Goal: Transaction & Acquisition: Purchase product/service

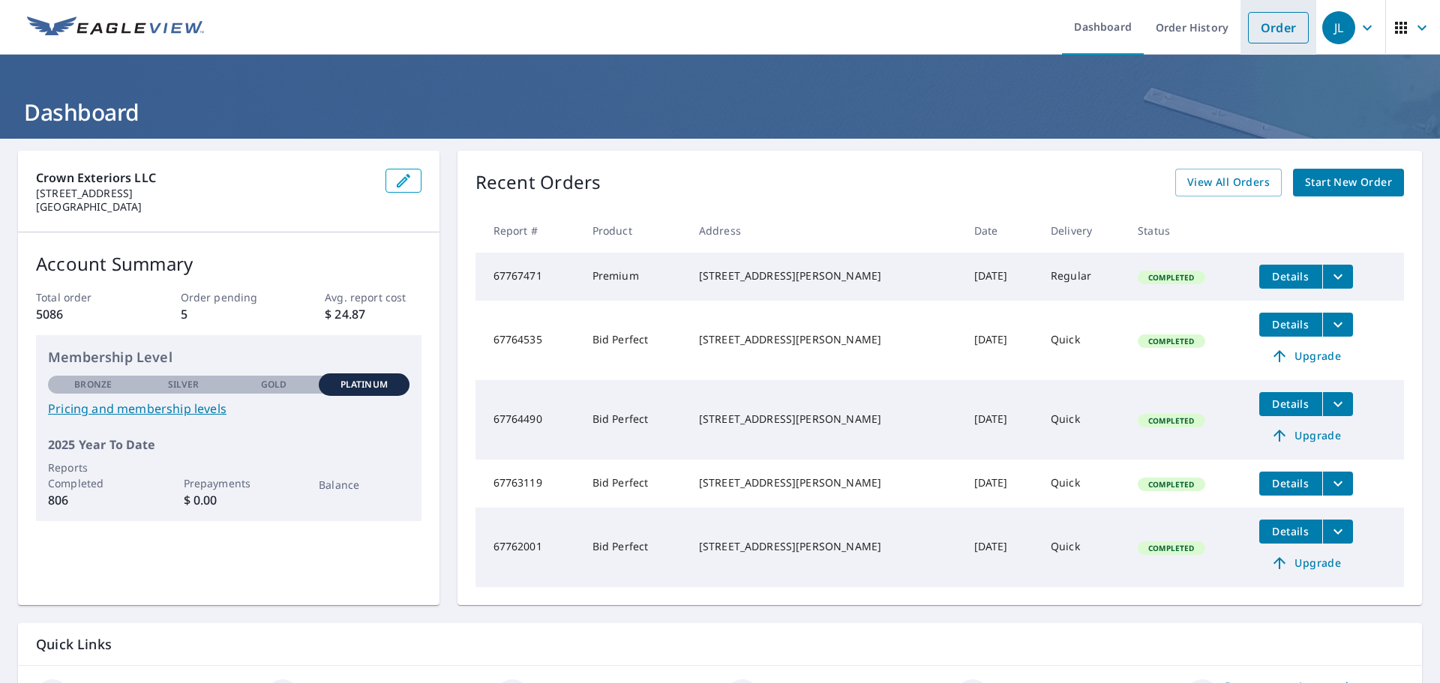
click at [1259, 25] on link "Order" at bounding box center [1278, 28] width 61 height 32
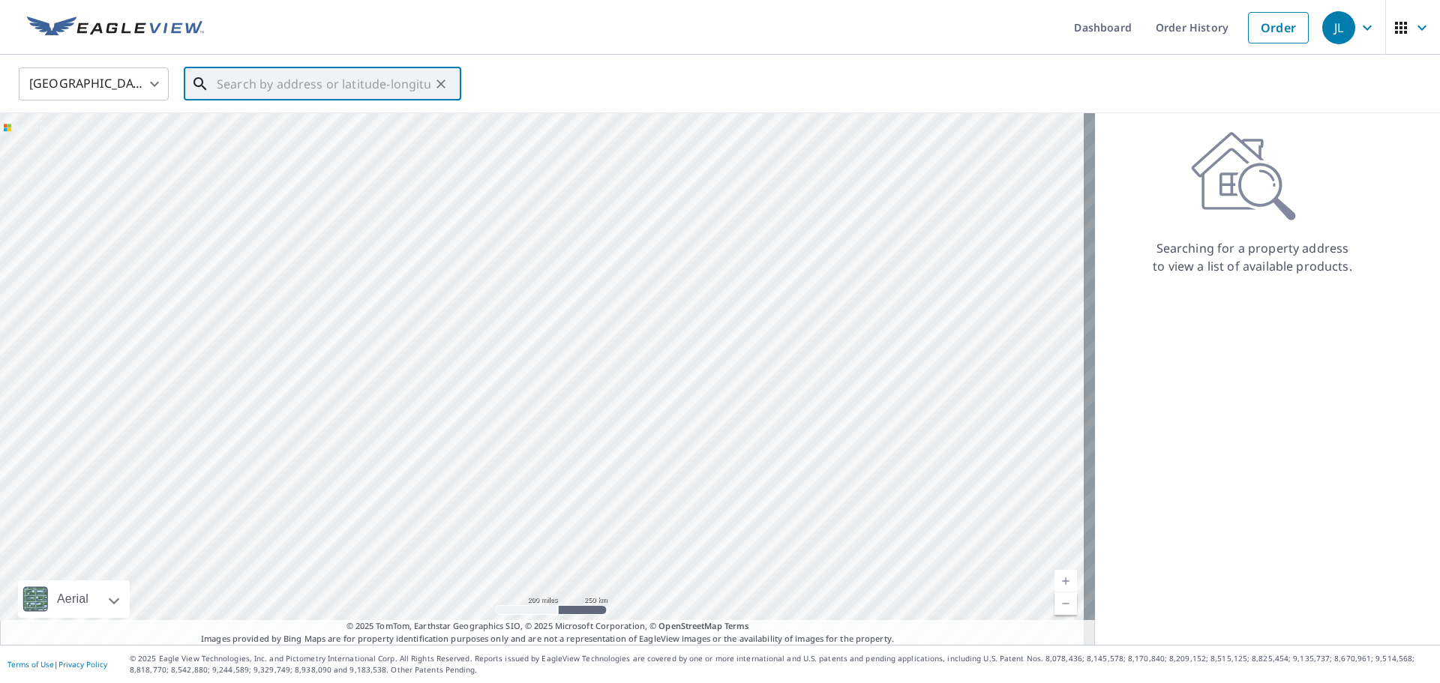
click at [383, 77] on input "text" at bounding box center [324, 84] width 214 height 42
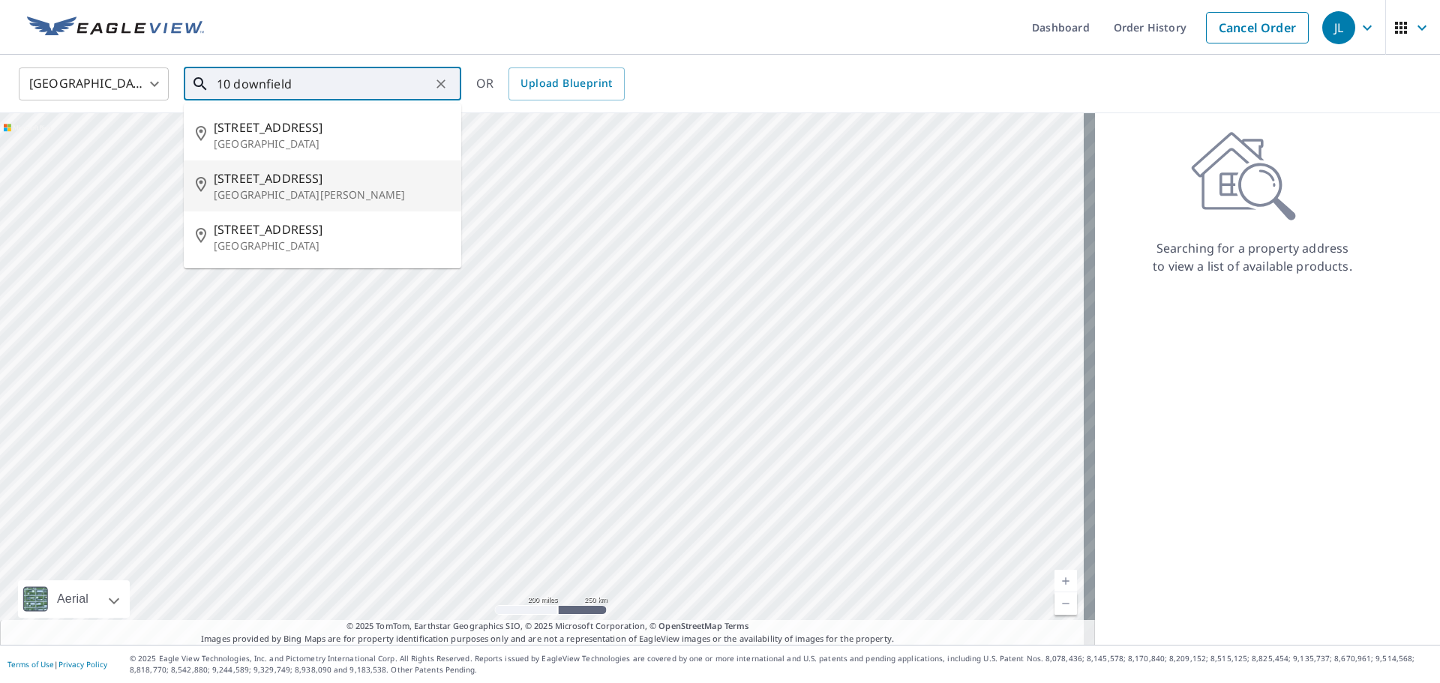
click at [302, 178] on span "[STREET_ADDRESS]" at bounding box center [332, 179] width 236 height 18
type input "[STREET_ADDRESS][PERSON_NAME]"
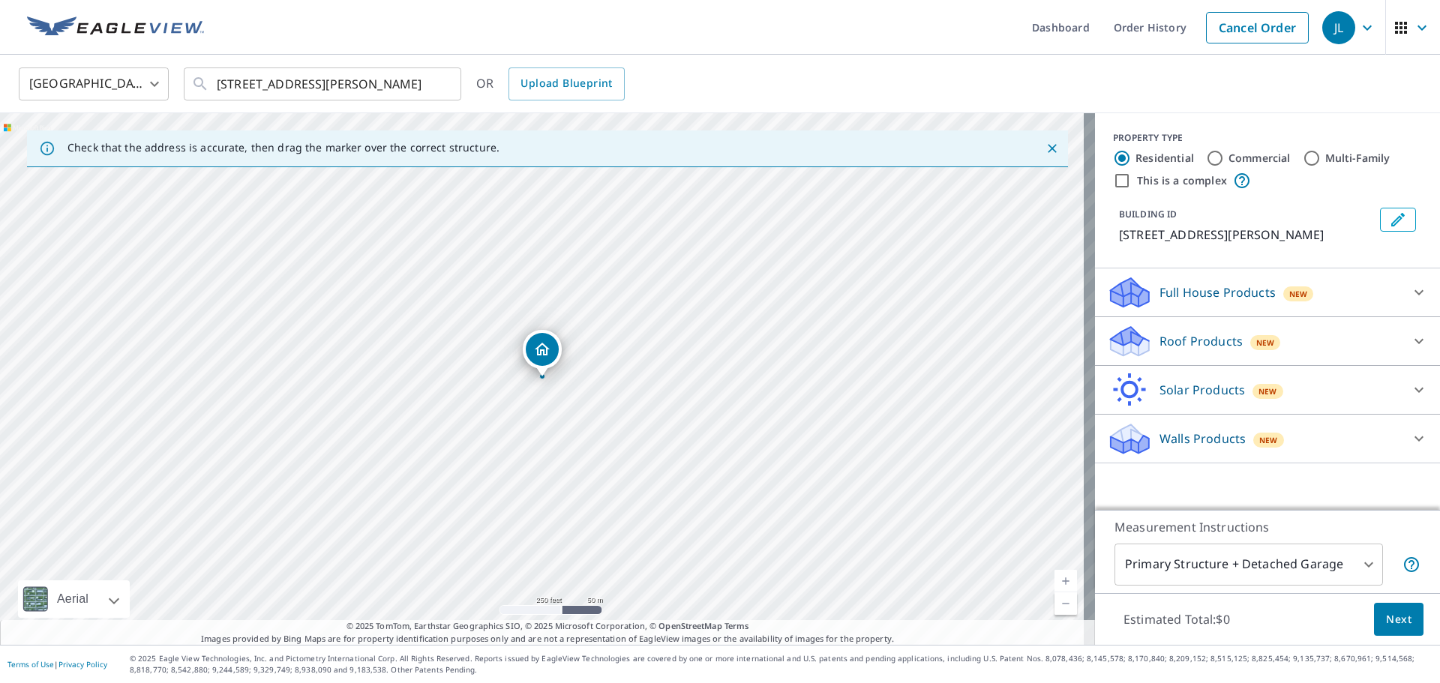
click at [1178, 348] on p "Roof Products" at bounding box center [1201, 341] width 83 height 18
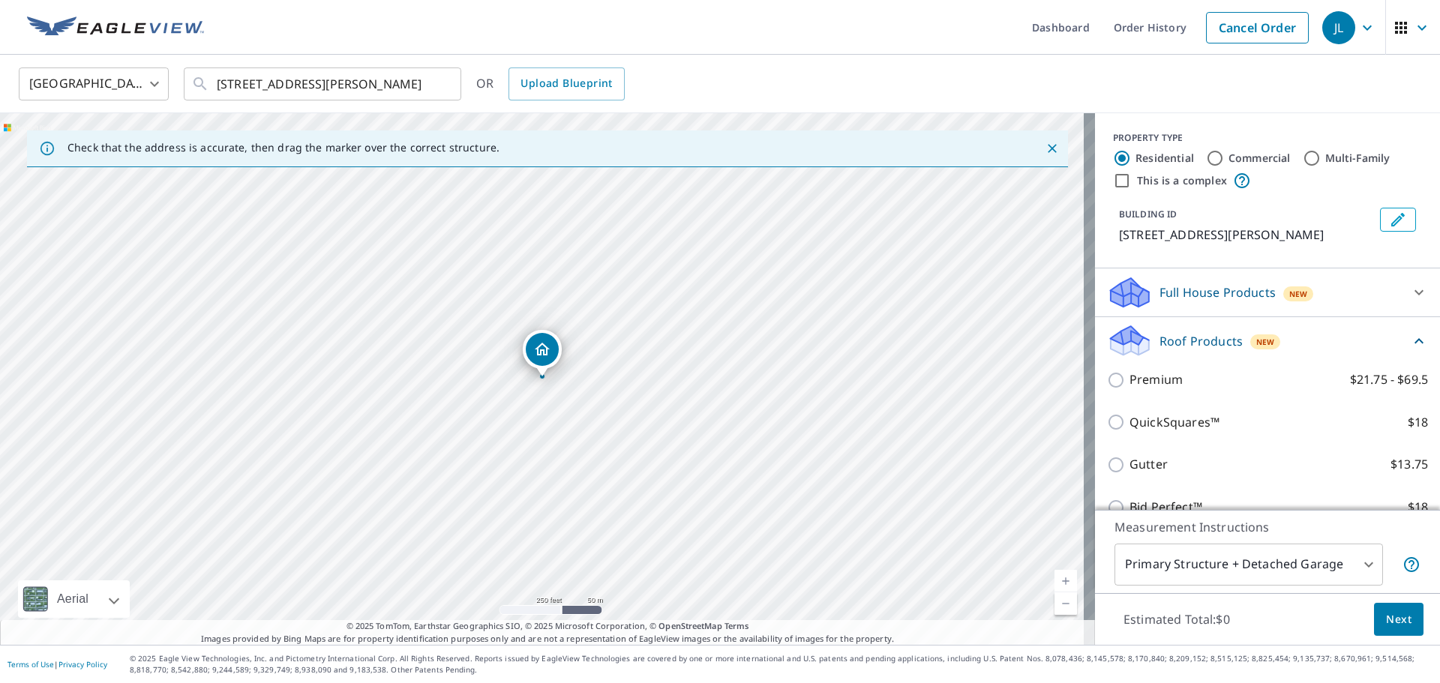
click at [1171, 350] on p "Roof Products" at bounding box center [1201, 341] width 83 height 18
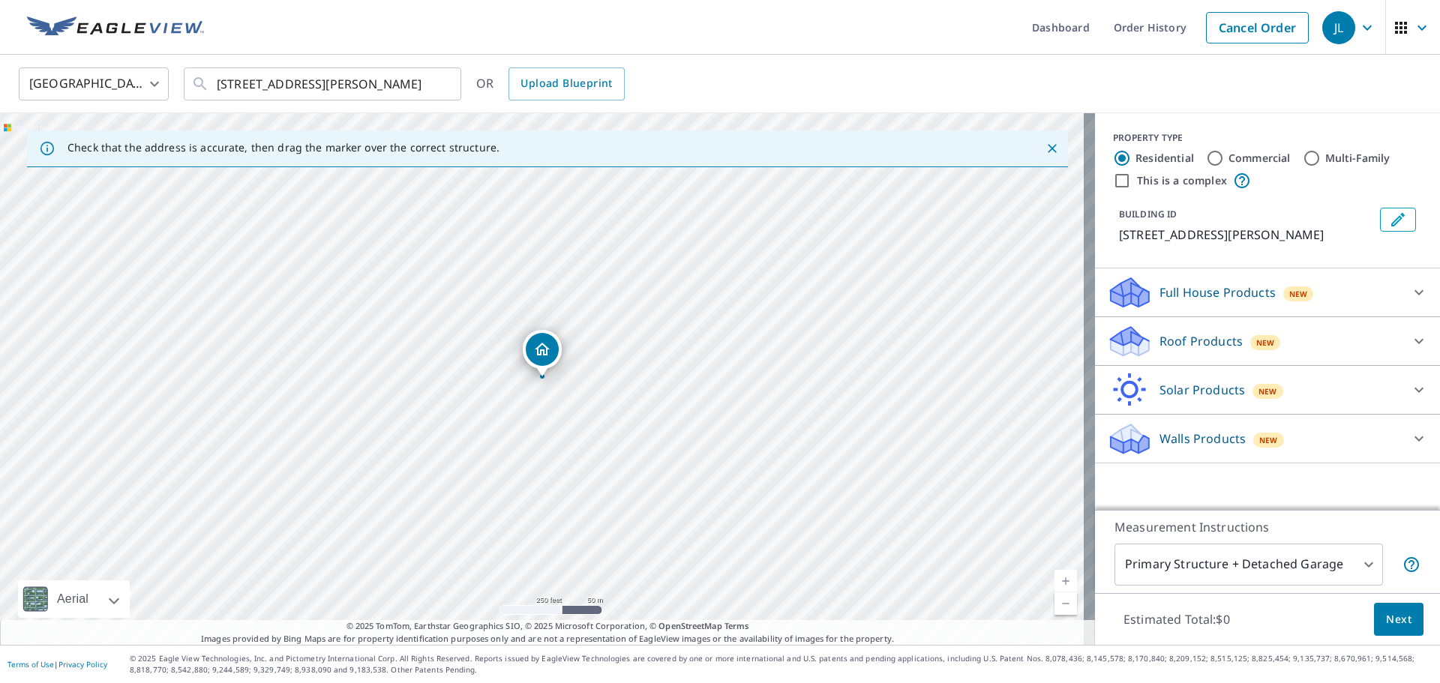
click at [1163, 442] on p "Walls Products" at bounding box center [1203, 439] width 86 height 18
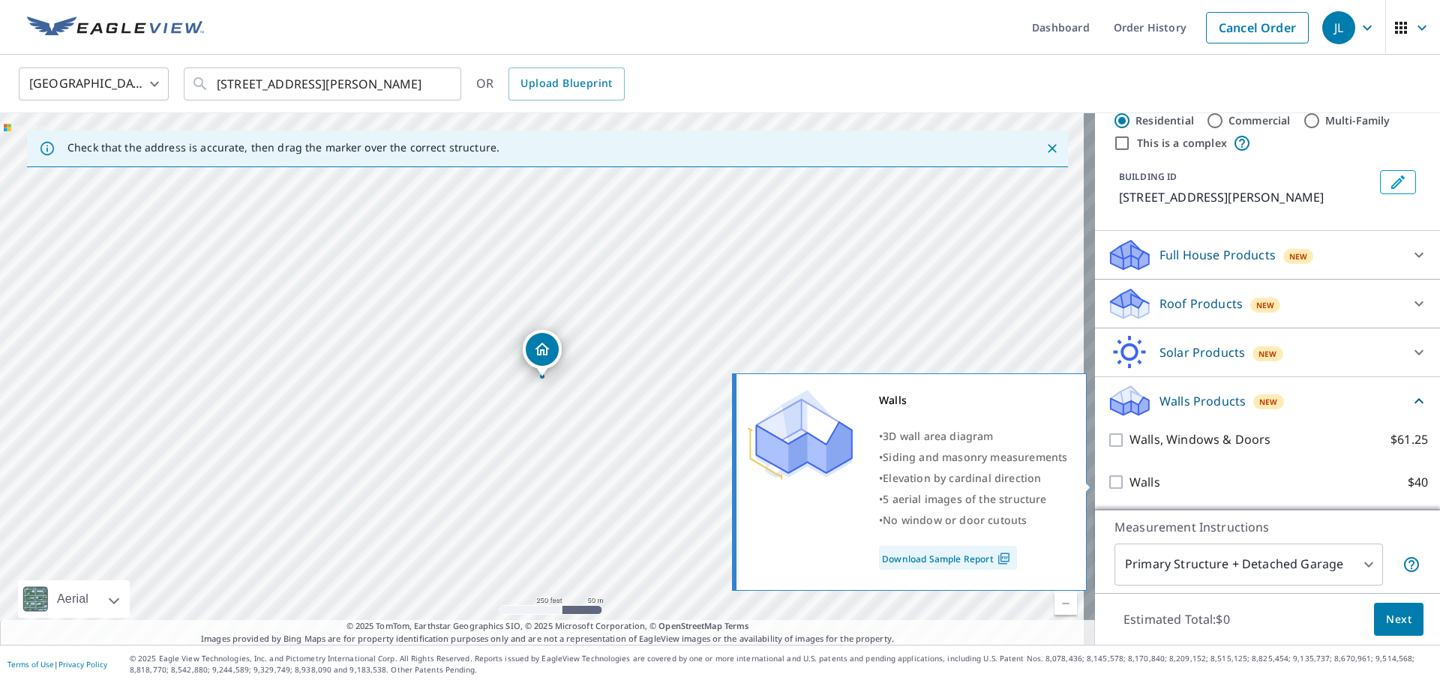
click at [1130, 476] on p "Walls" at bounding box center [1145, 482] width 31 height 19
click at [1130, 476] on input "Walls $40" at bounding box center [1118, 482] width 23 height 18
checkbox input "true"
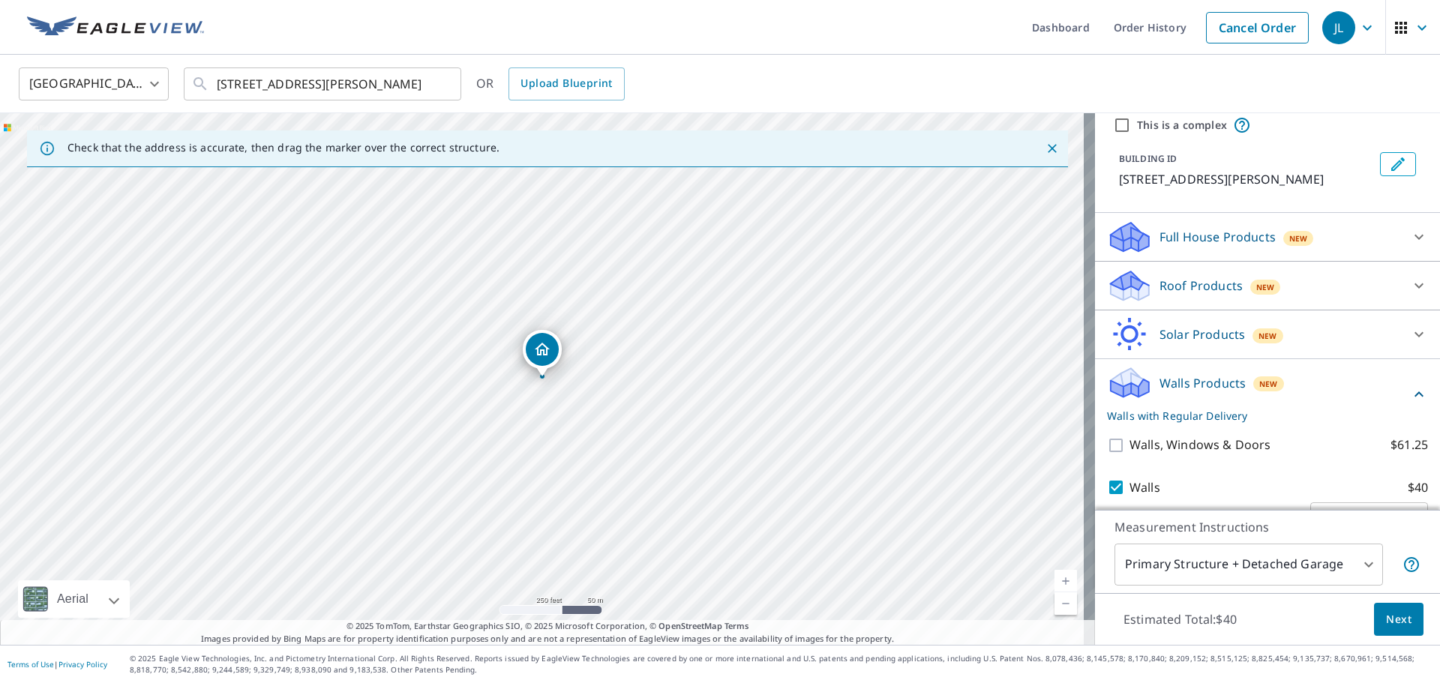
click at [1396, 611] on span "Next" at bounding box center [1399, 620] width 26 height 19
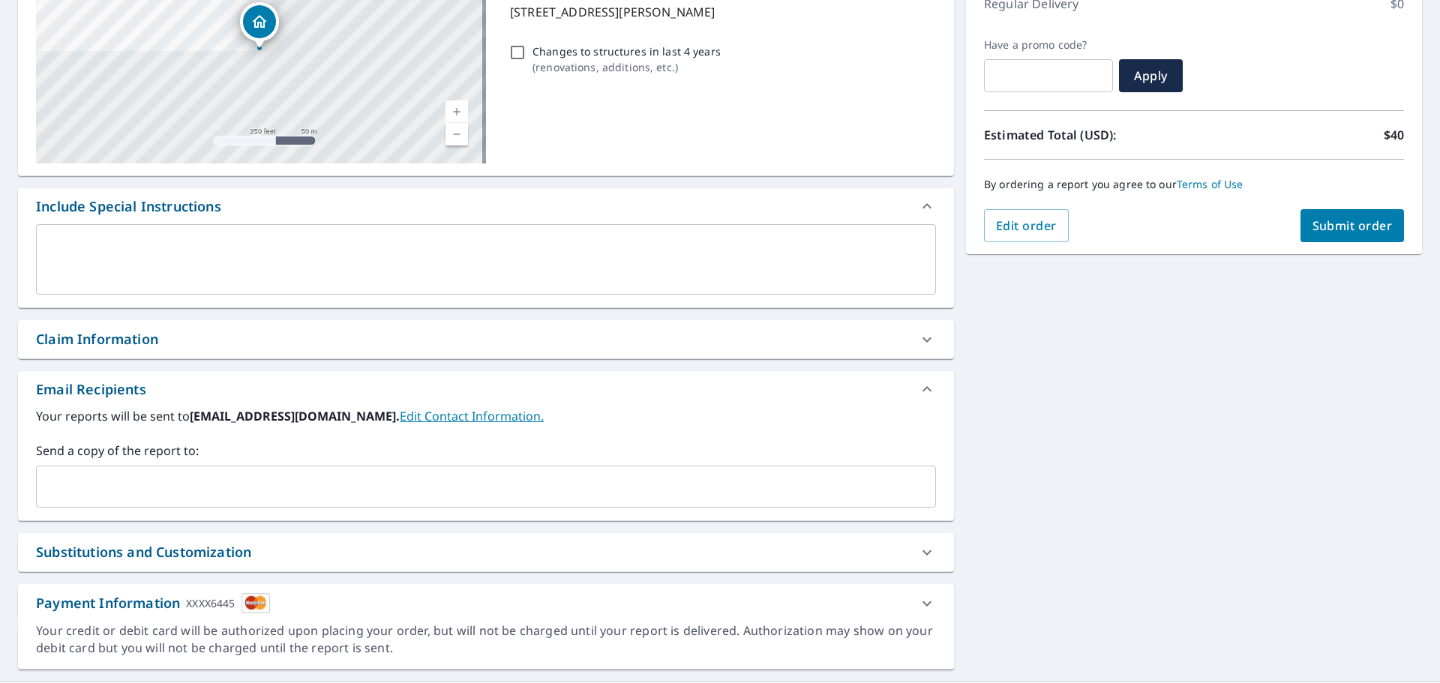
scroll to position [225, 0]
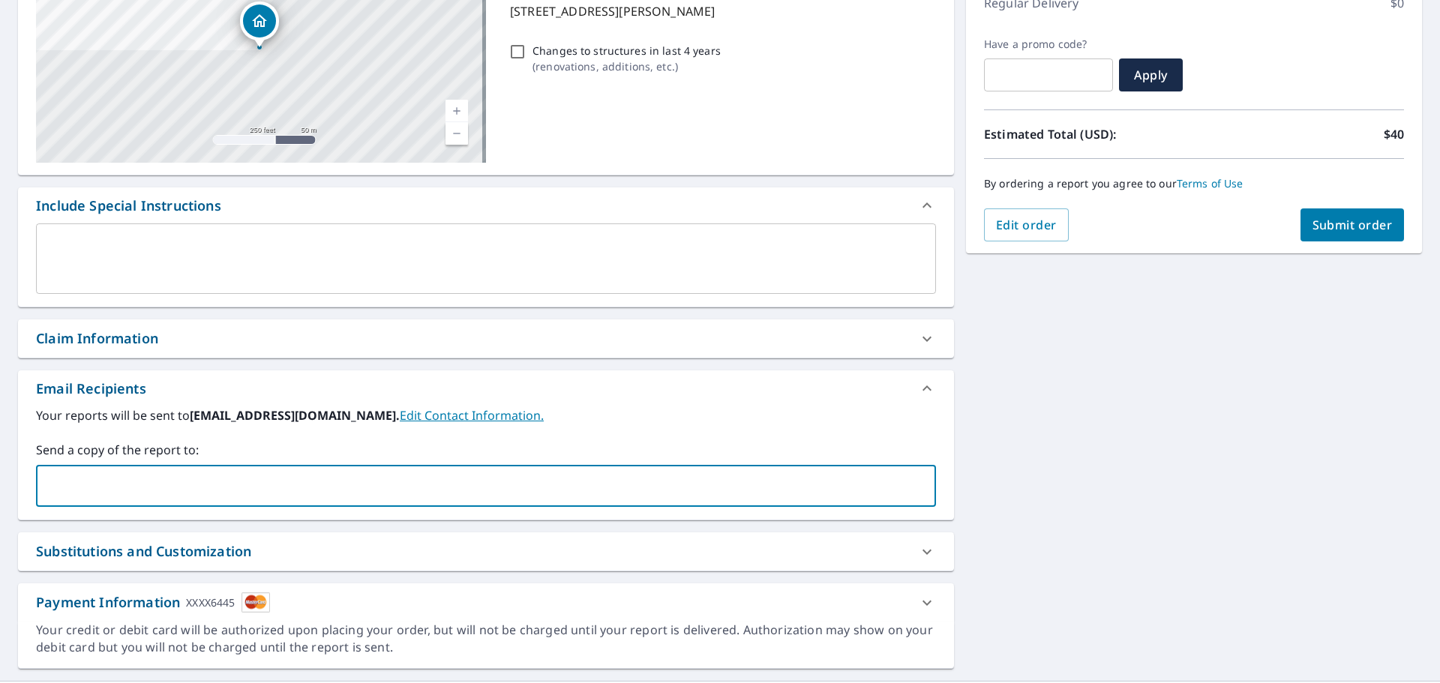
click at [248, 492] on input "text" at bounding box center [475, 486] width 864 height 29
type input "[EMAIL_ADDRESS][DOMAIN_NAME]"
click at [1340, 221] on span "Submit order" at bounding box center [1353, 225] width 80 height 17
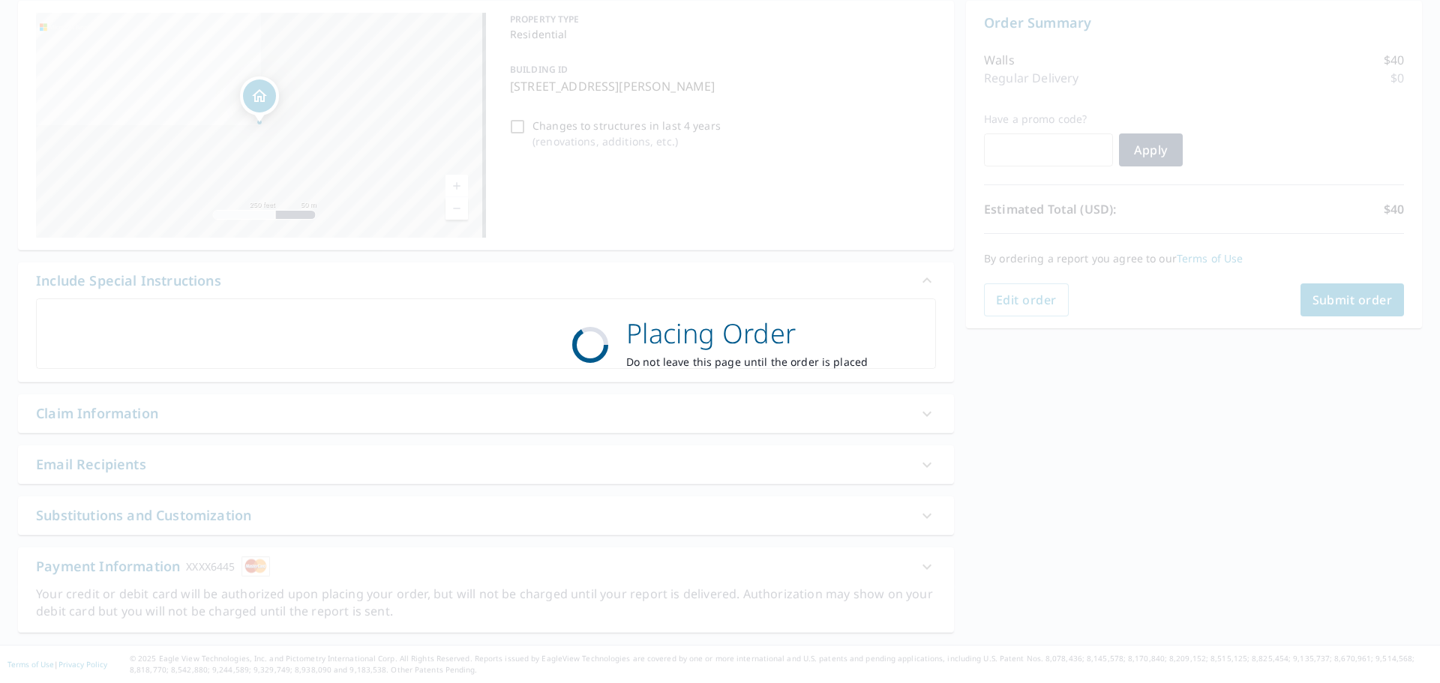
scroll to position [150, 0]
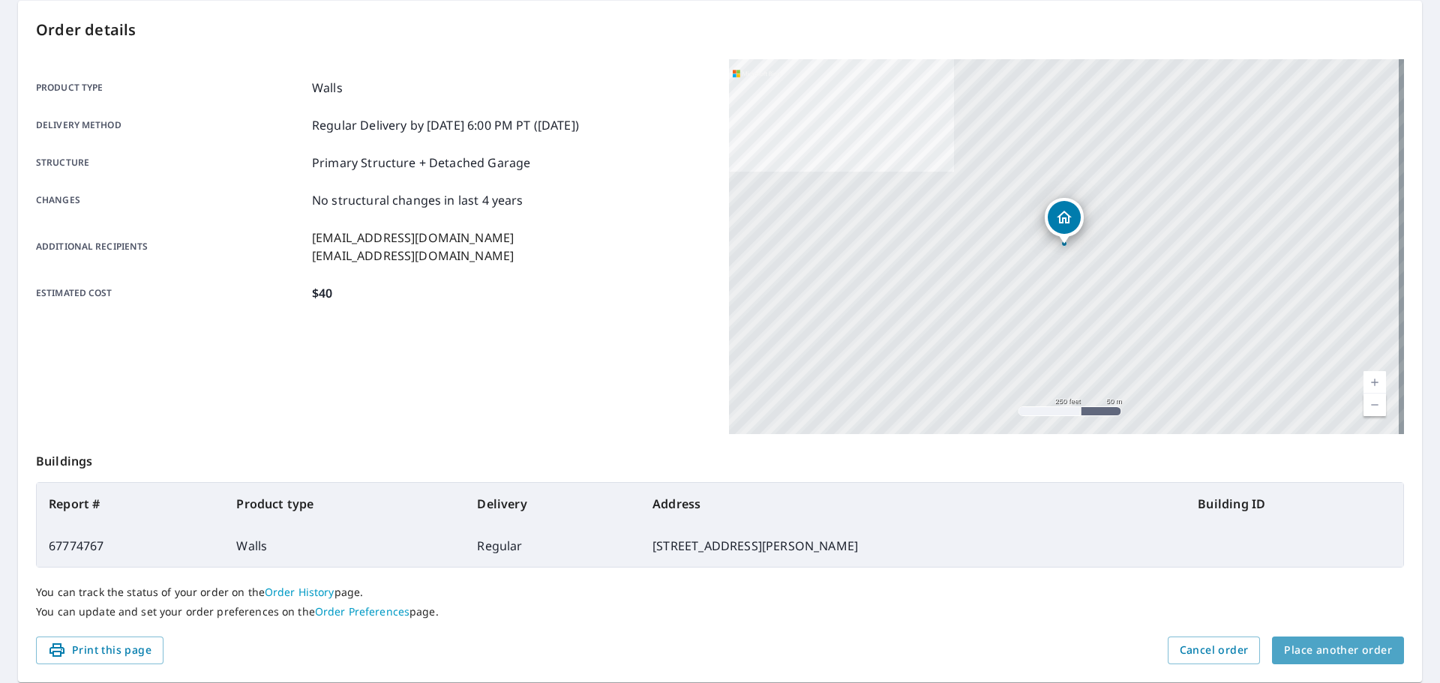
click at [1329, 648] on span "Place another order" at bounding box center [1338, 650] width 108 height 19
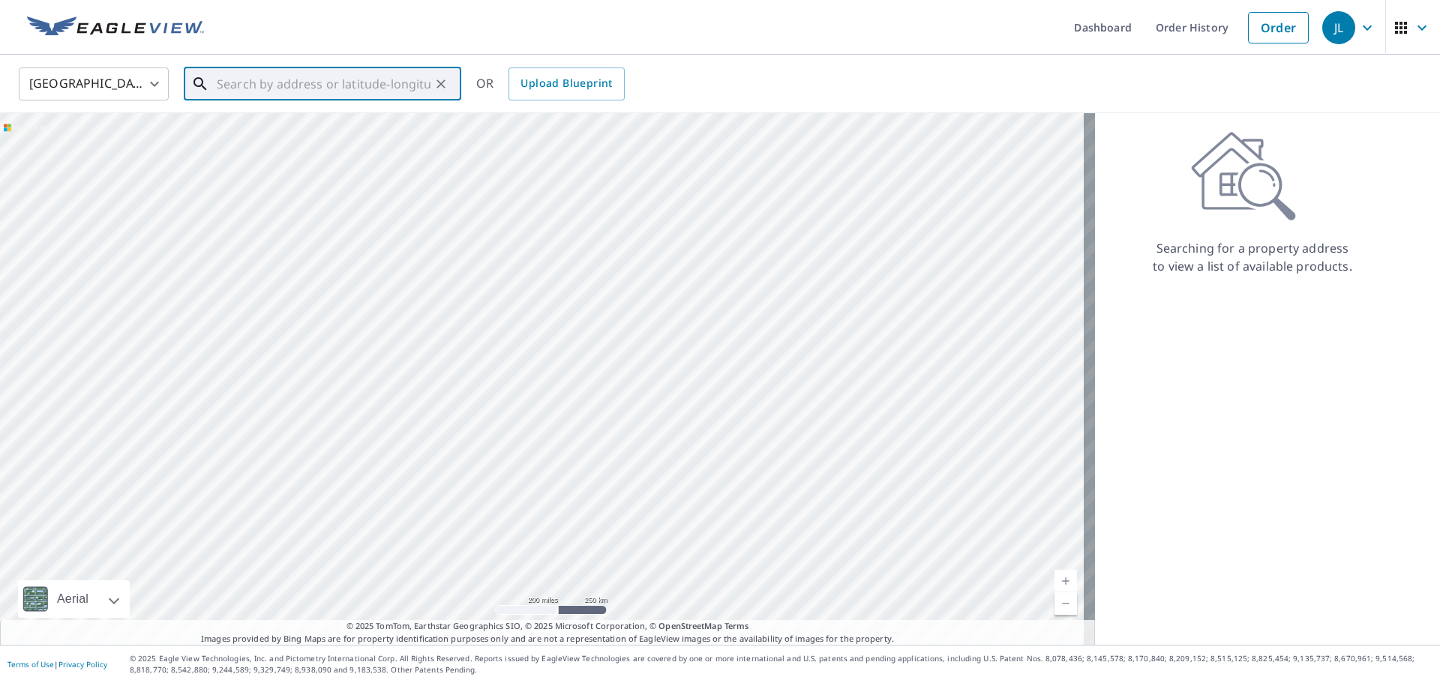
click at [362, 83] on input "text" at bounding box center [324, 84] width 214 height 42
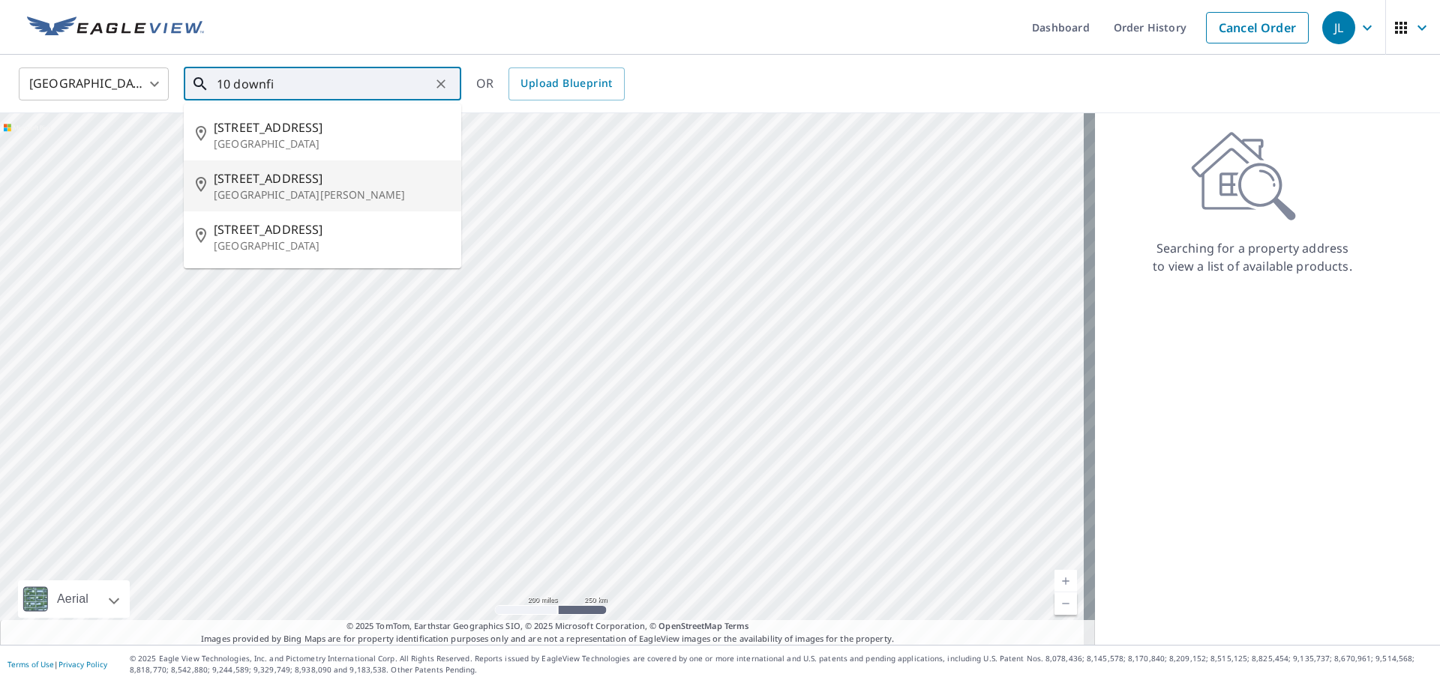
drag, startPoint x: 310, startPoint y: 198, endPoint x: 307, endPoint y: 190, distance: 8.8
click at [309, 194] on p "[GEOGRAPHIC_DATA][PERSON_NAME]" at bounding box center [332, 195] width 236 height 15
type input "[STREET_ADDRESS][PERSON_NAME]"
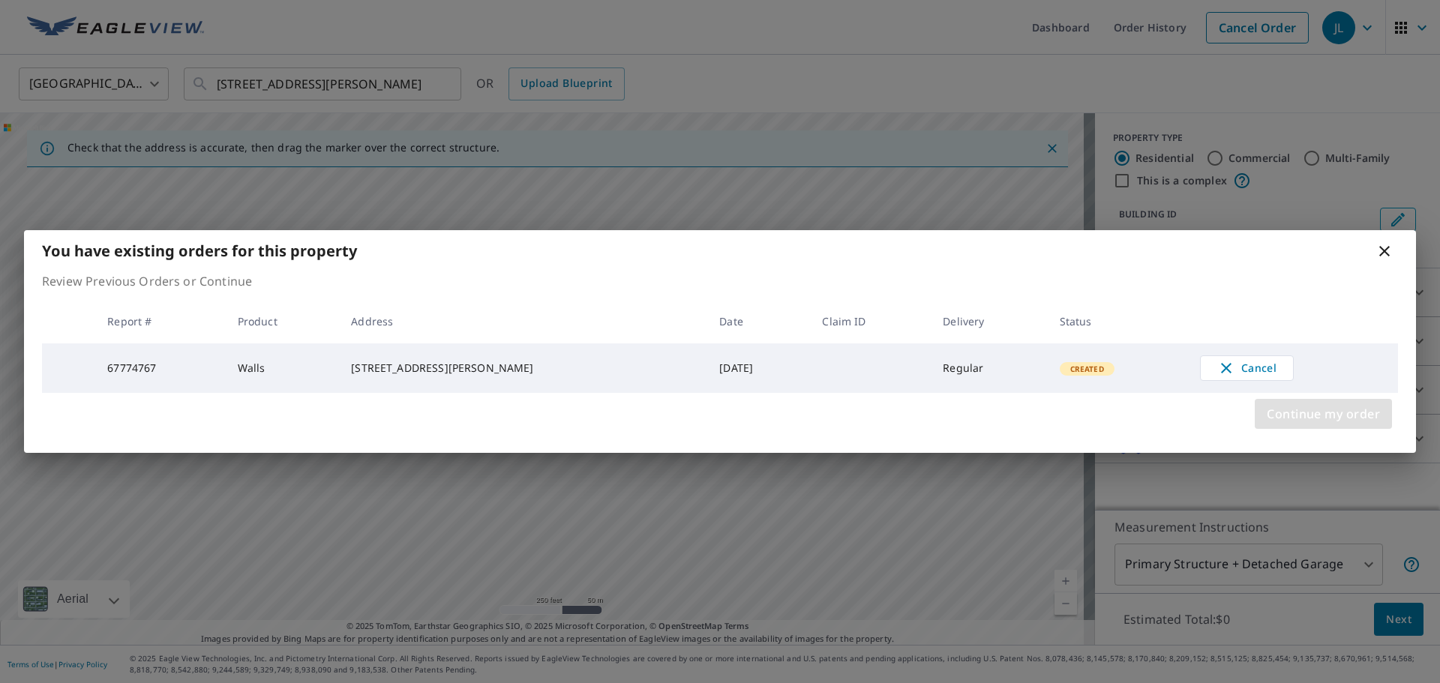
click at [1370, 412] on span "Continue my order" at bounding box center [1323, 414] width 113 height 21
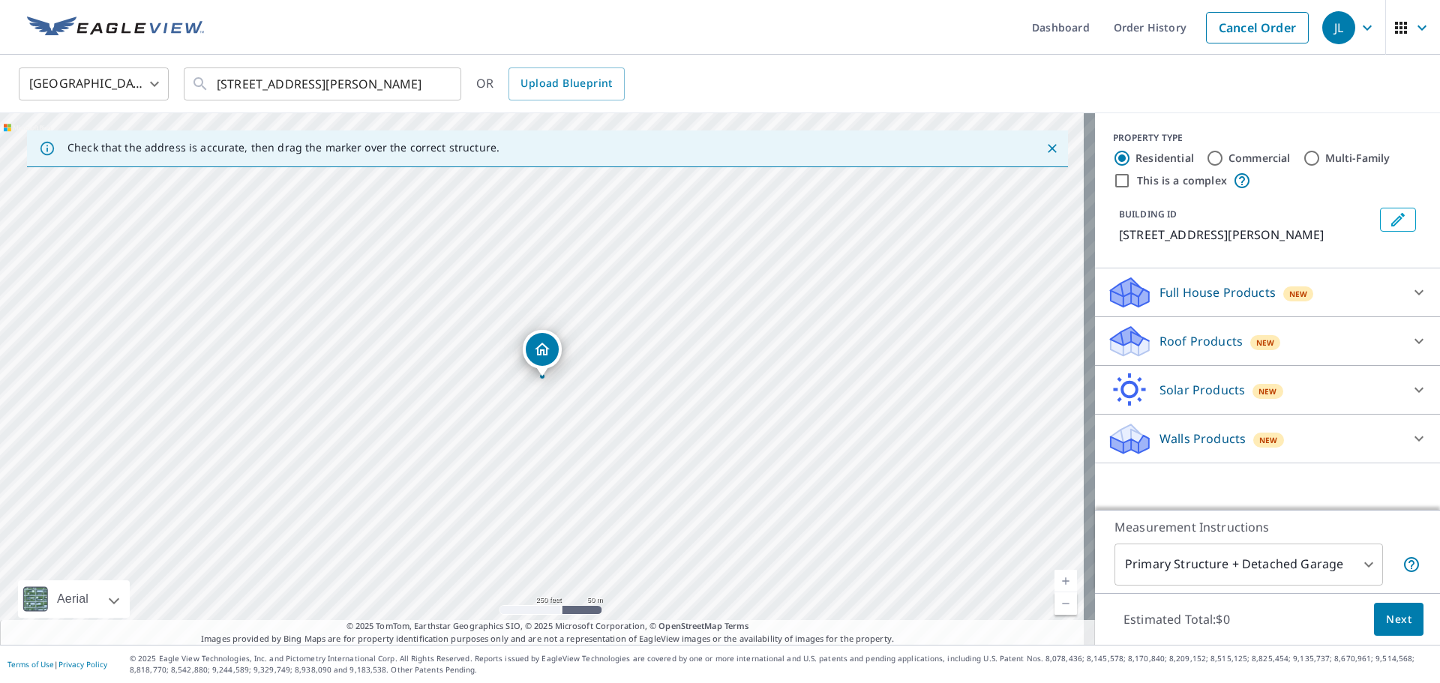
click at [1295, 347] on div "Roof Products New" at bounding box center [1254, 341] width 294 height 35
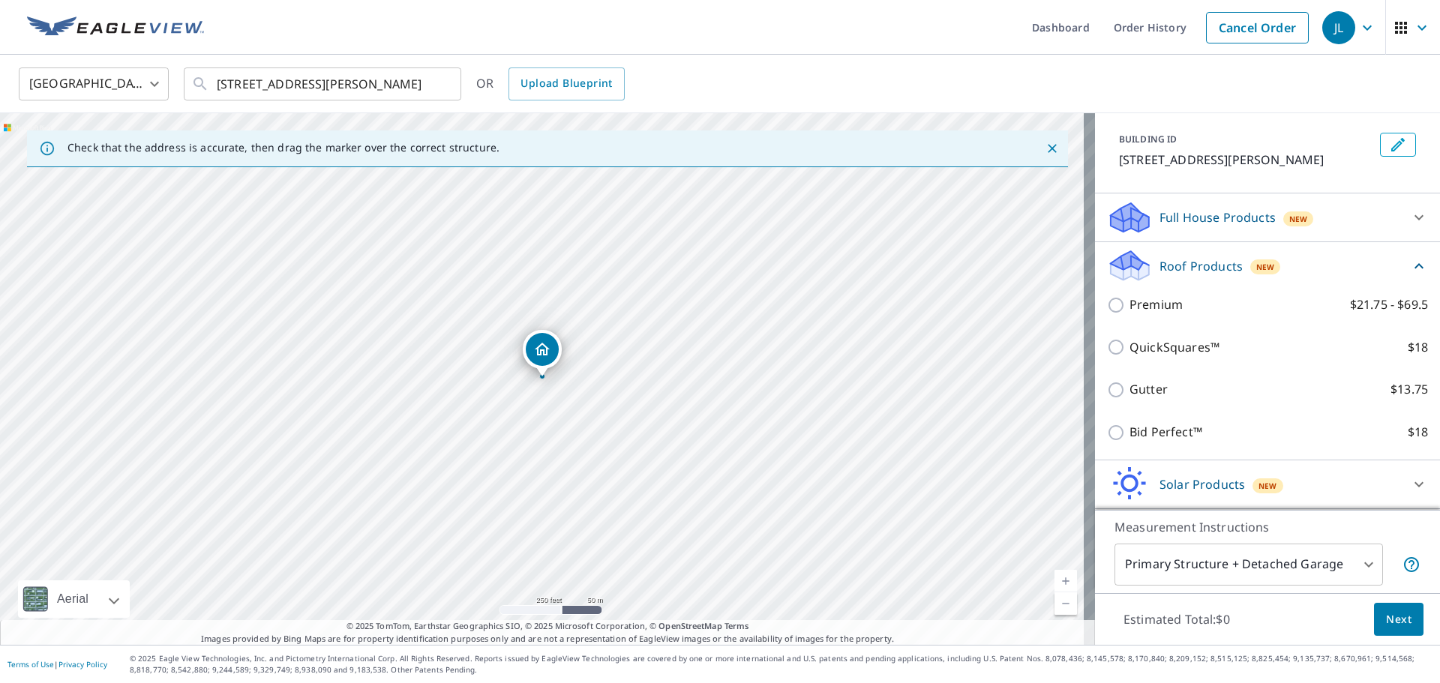
scroll to position [141, 0]
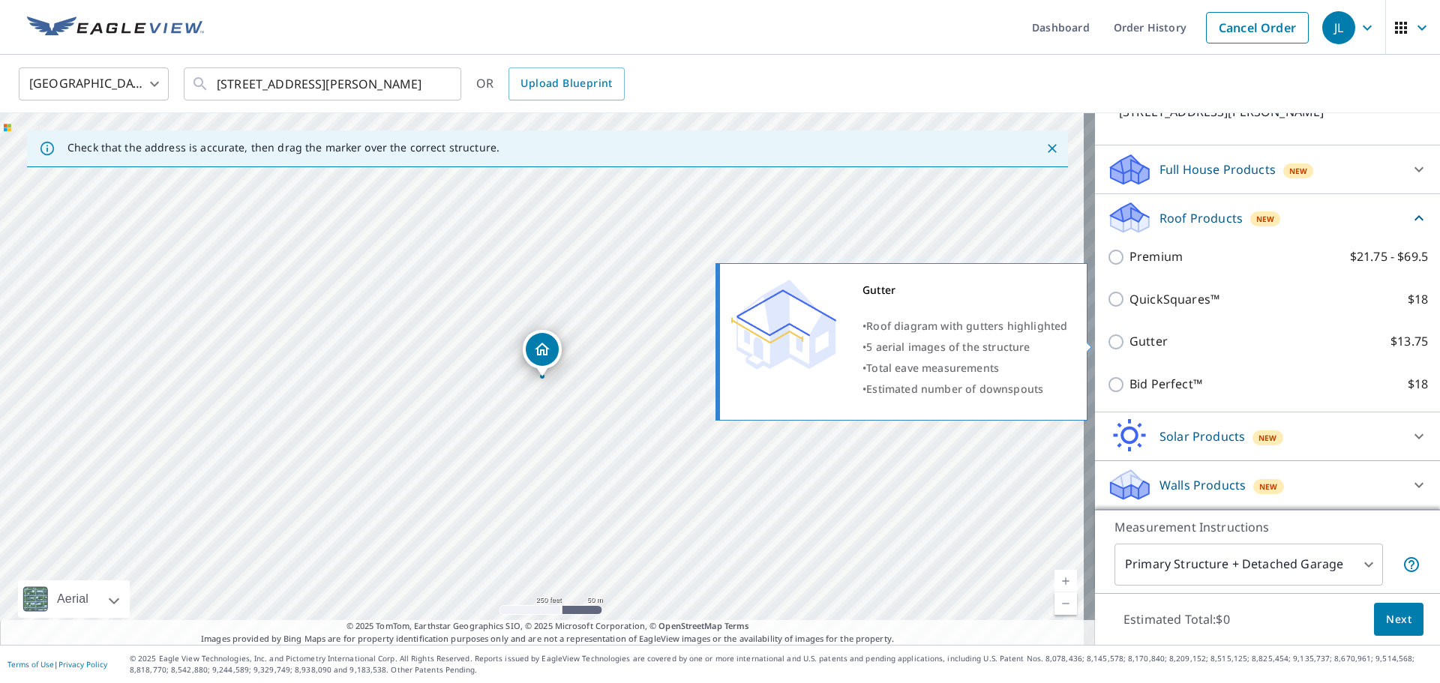
click at [1108, 344] on input "Gutter $13.75" at bounding box center [1118, 342] width 23 height 18
checkbox input "true"
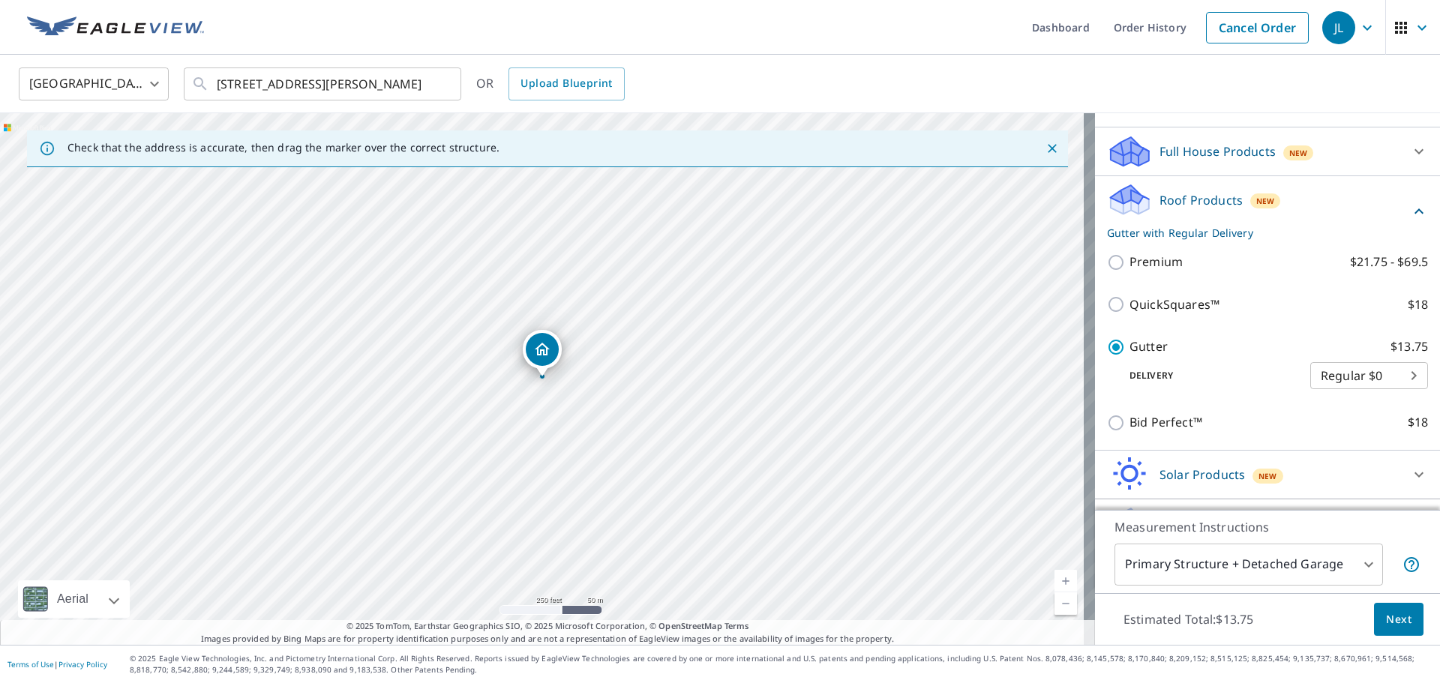
click at [1400, 619] on button "Next" at bounding box center [1399, 620] width 50 height 34
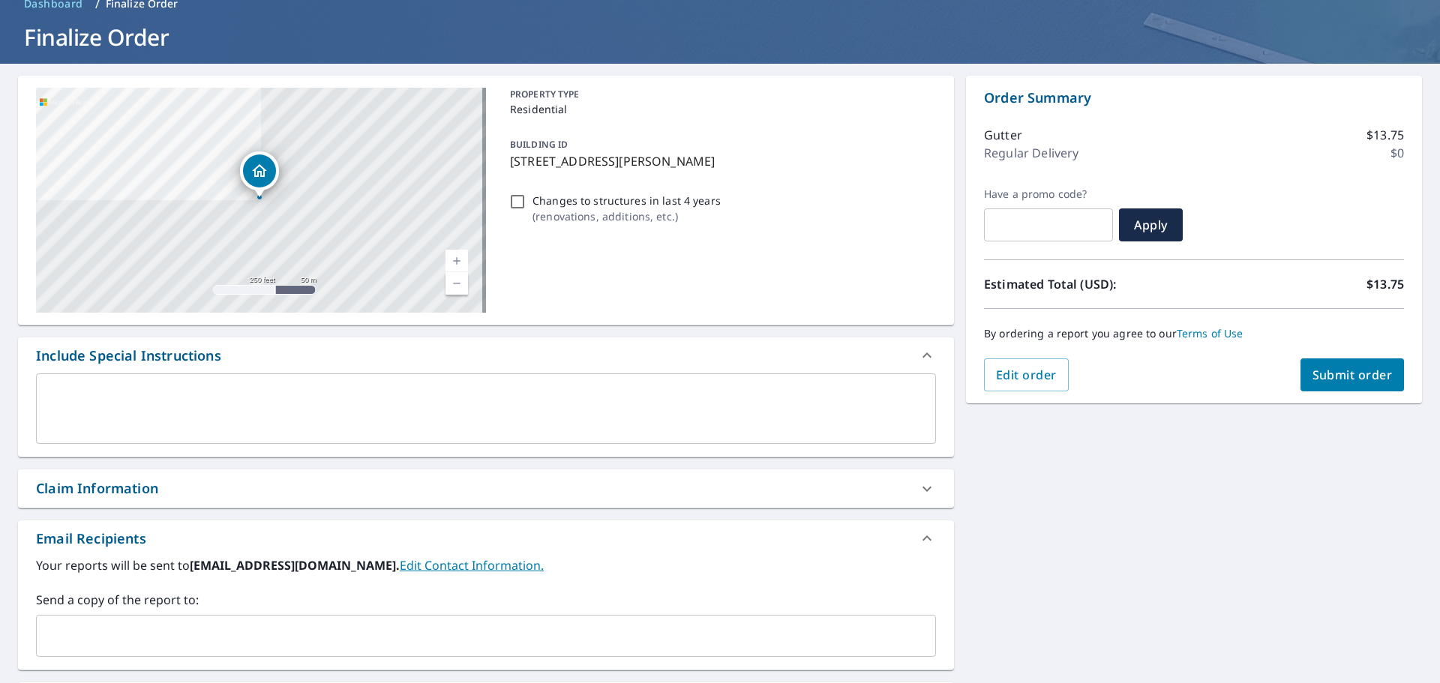
scroll to position [225, 0]
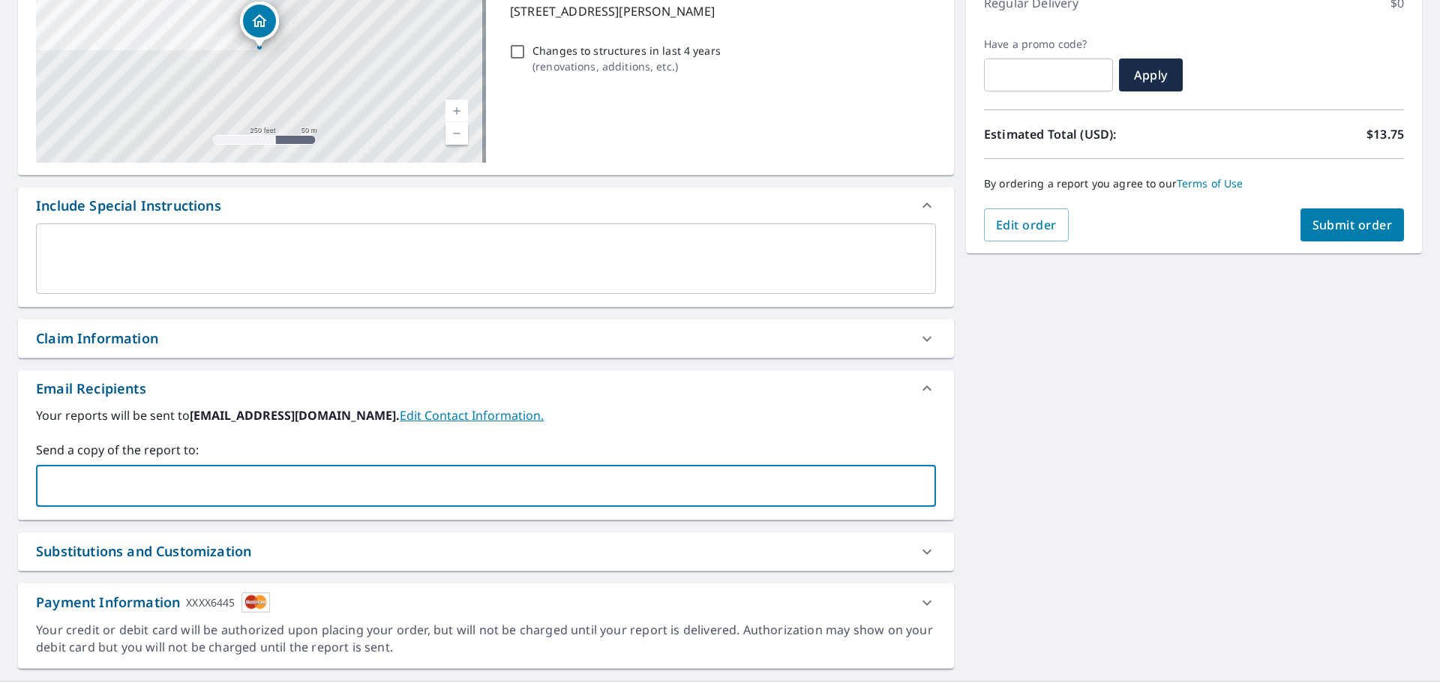
click at [468, 487] on input "text" at bounding box center [475, 486] width 864 height 29
type input "[EMAIL_ADDRESS][DOMAIN_NAME]"
type input "bj"
type input "[EMAIL_ADDRESS][DOMAIN_NAME]"
click at [1358, 214] on button "Submit order" at bounding box center [1353, 225] width 104 height 33
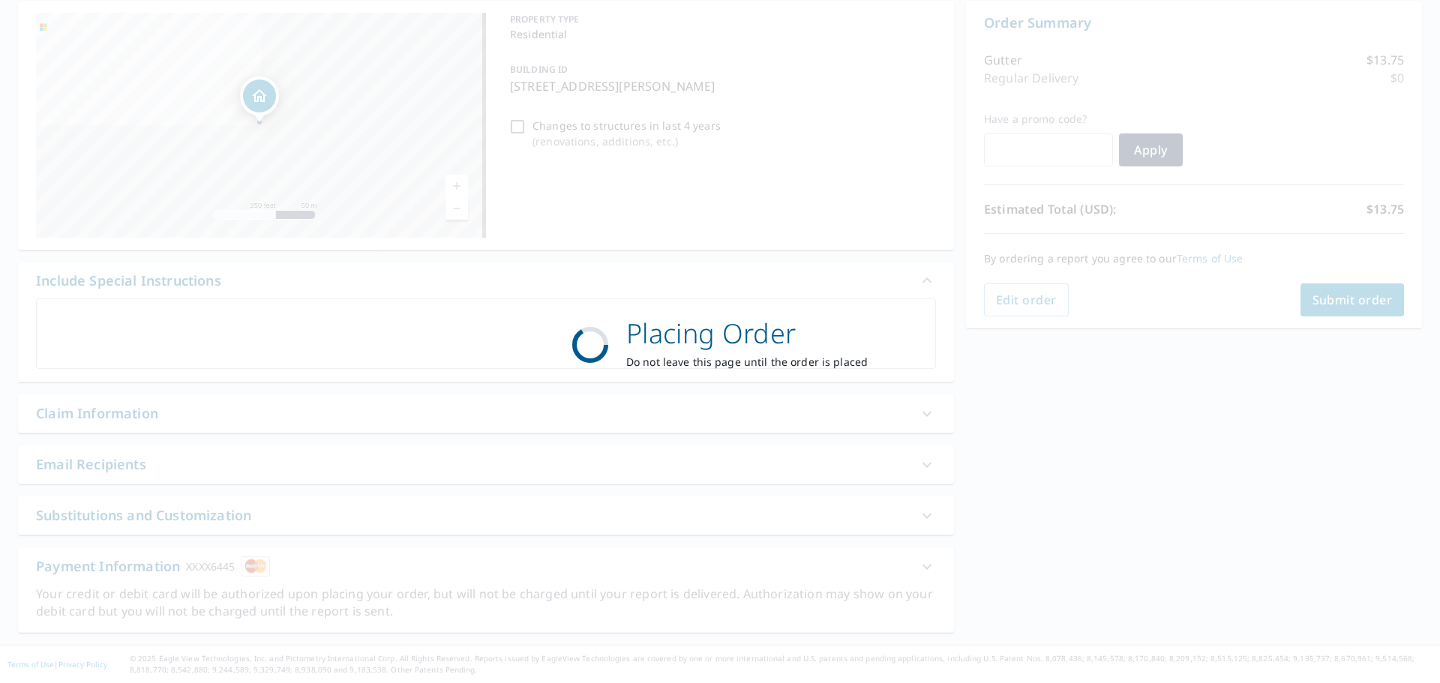
scroll to position [150, 0]
